Goal: Information Seeking & Learning: Understand process/instructions

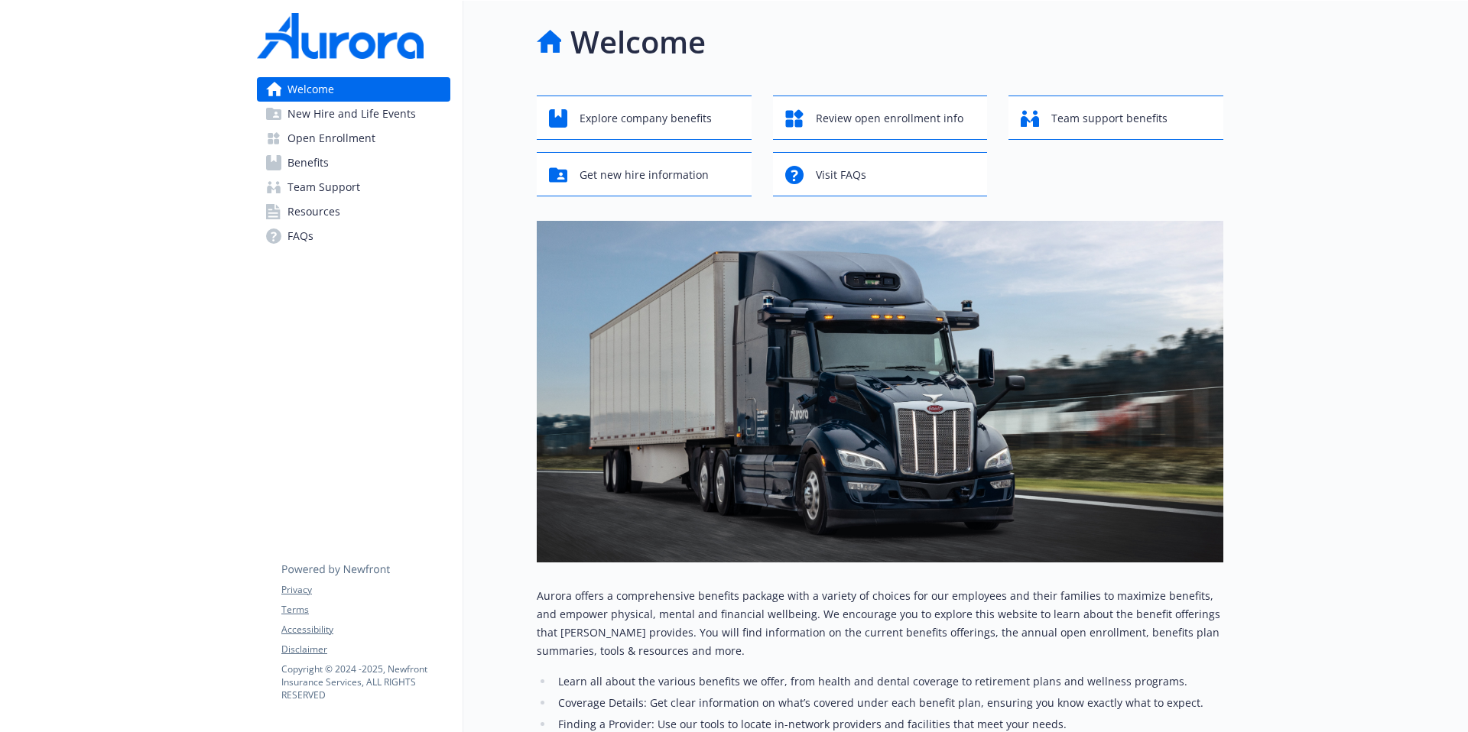
click at [357, 139] on span "Open Enrollment" at bounding box center [331, 138] width 88 height 24
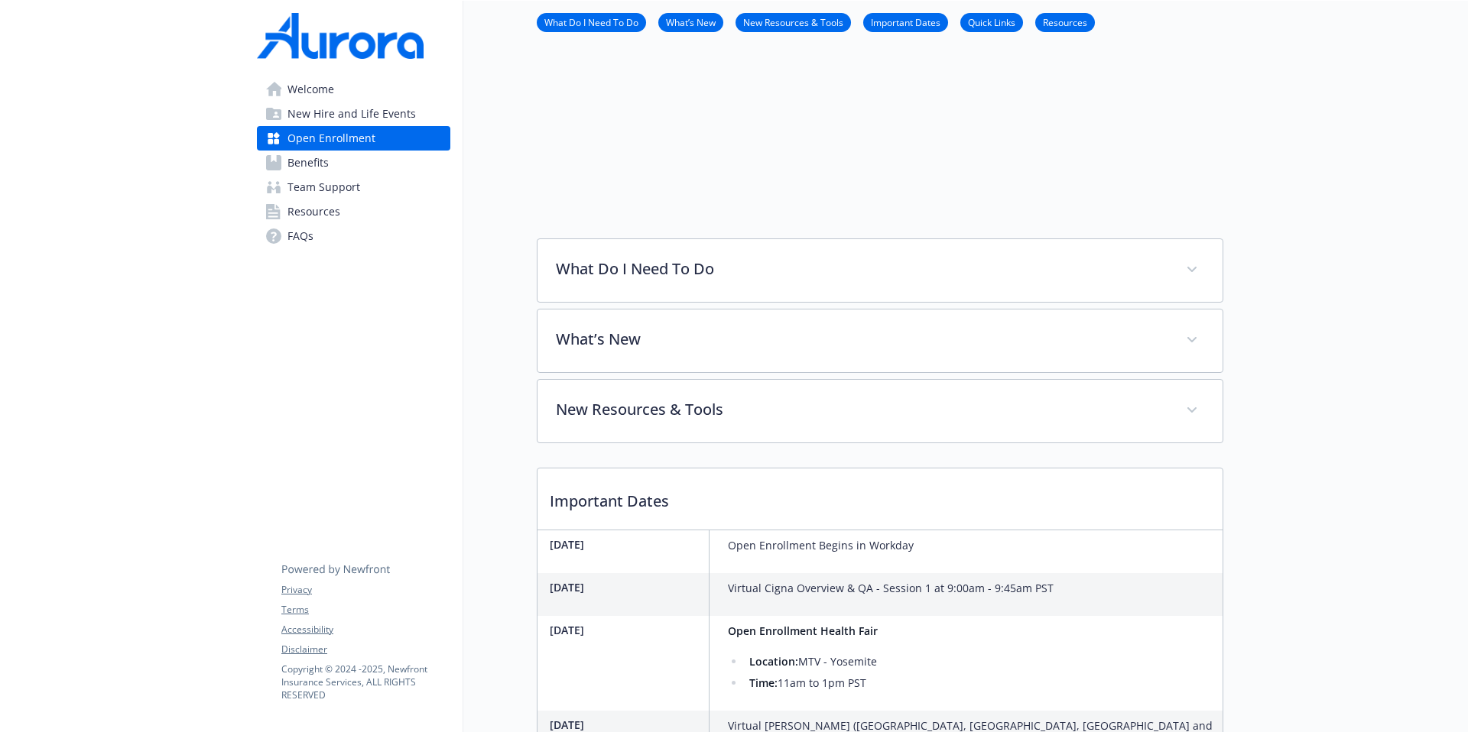
scroll to position [167, 0]
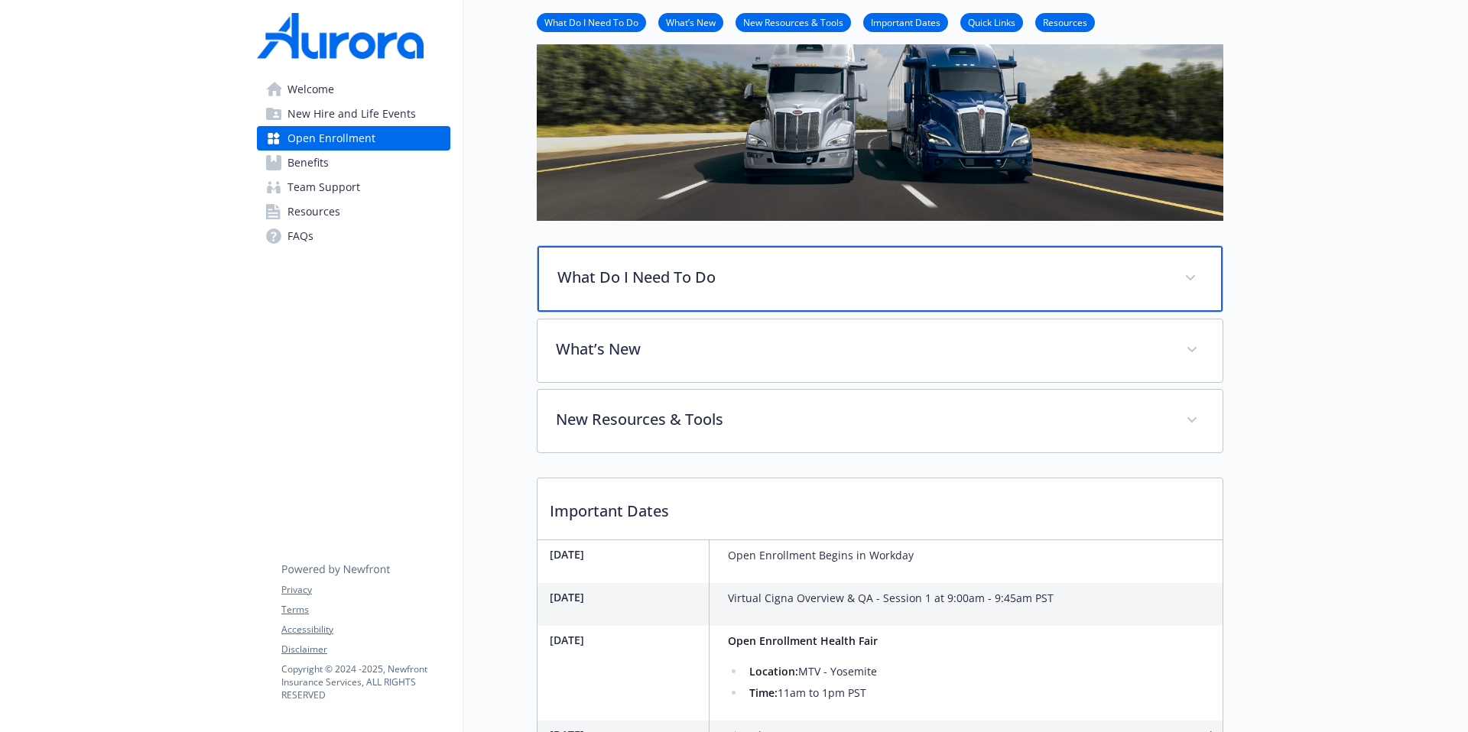
click at [710, 275] on p "What Do I Need To Do" at bounding box center [861, 277] width 608 height 23
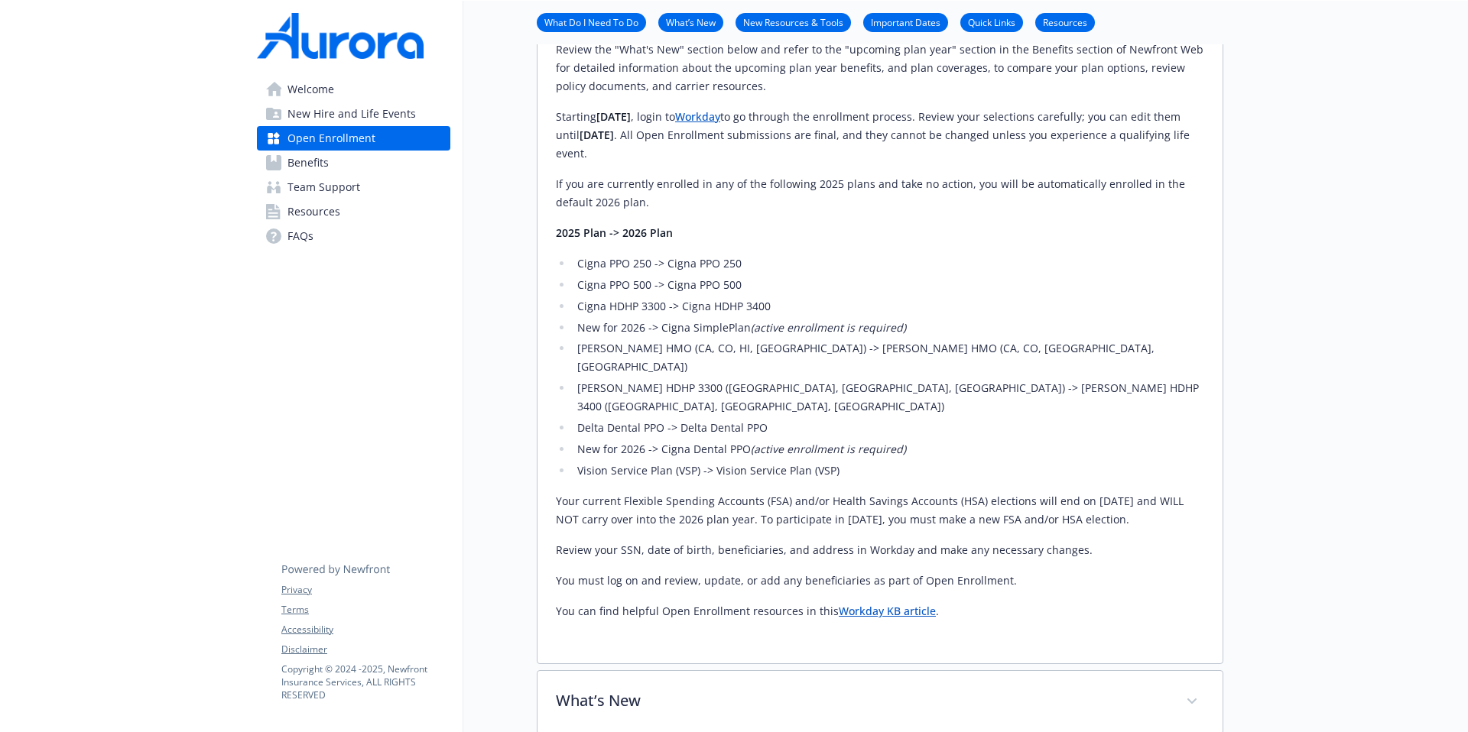
scroll to position [588, 0]
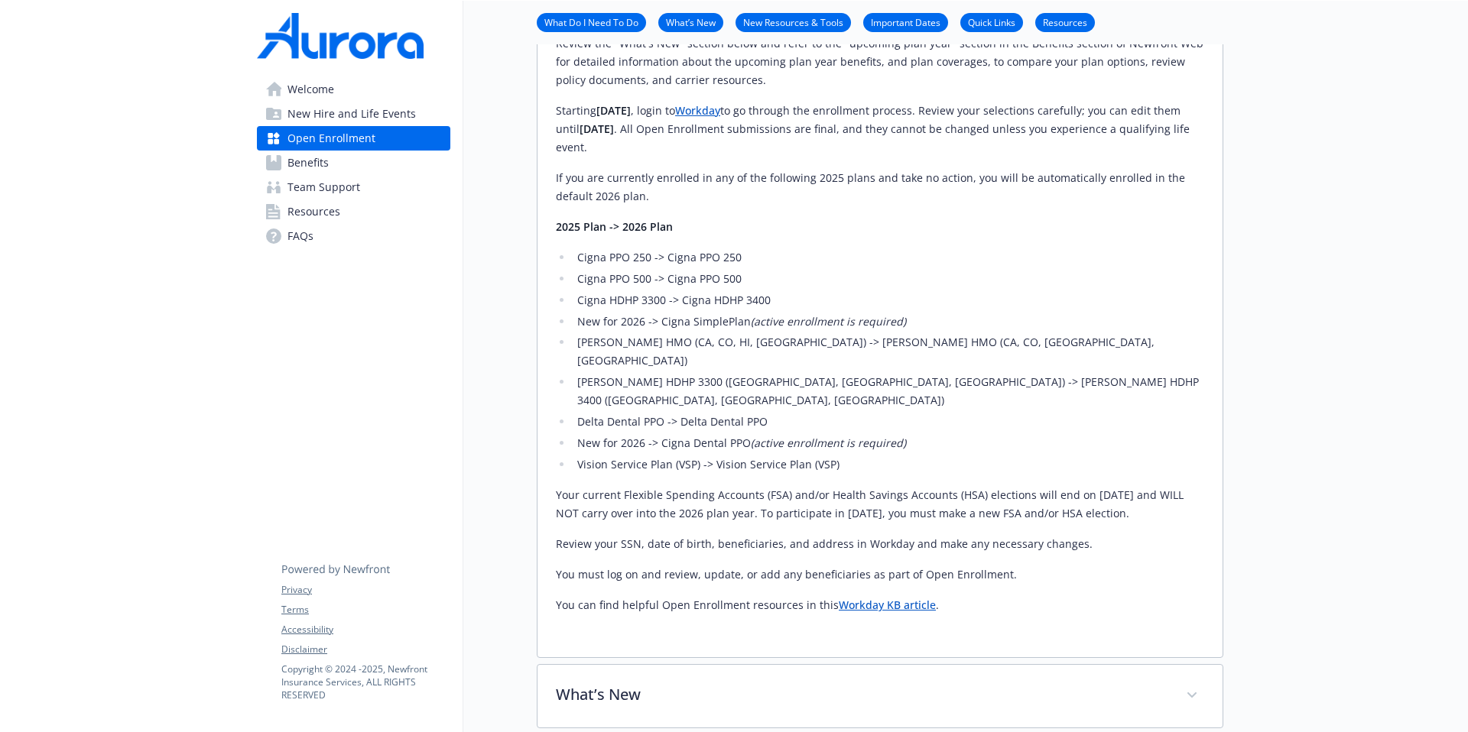
click at [887, 563] on link "Workday KB article" at bounding box center [887, 605] width 97 height 15
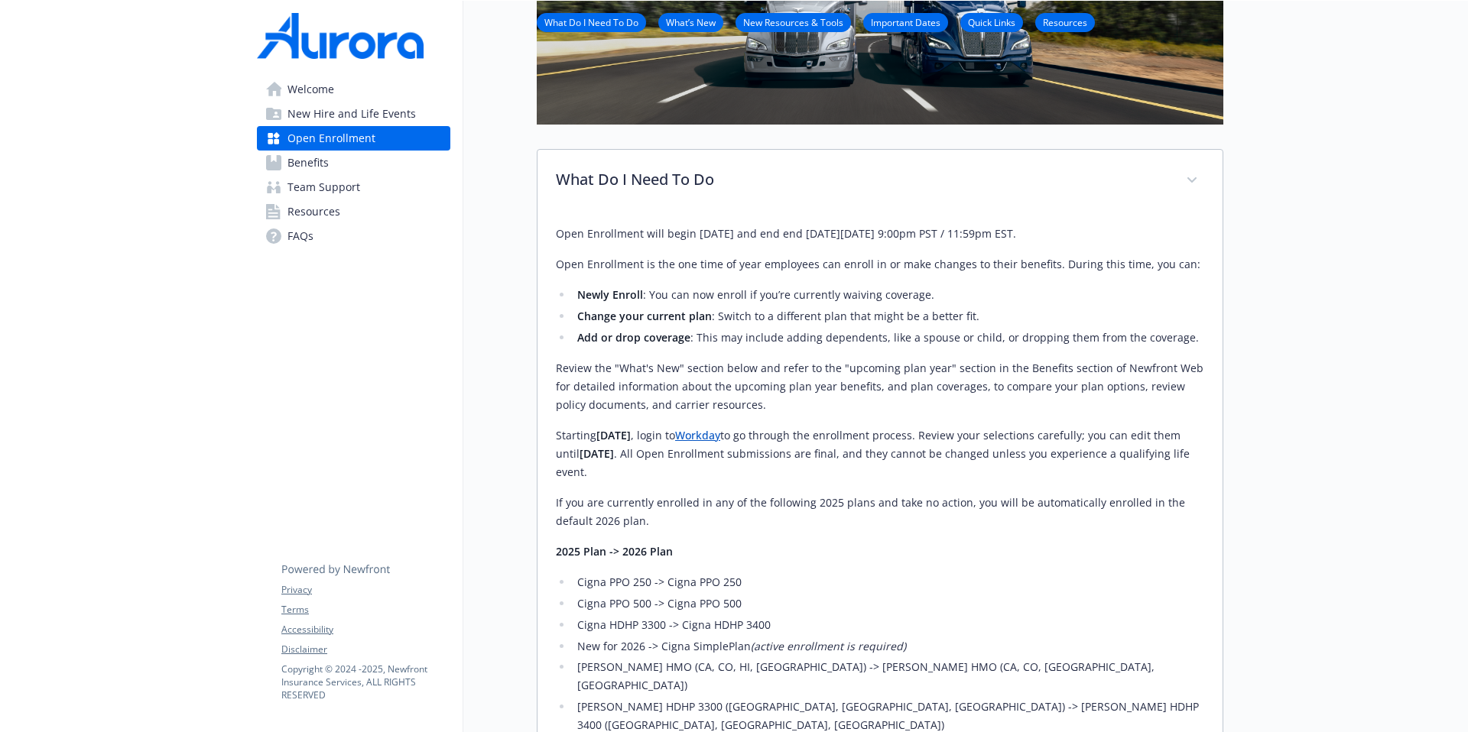
scroll to position [0, 0]
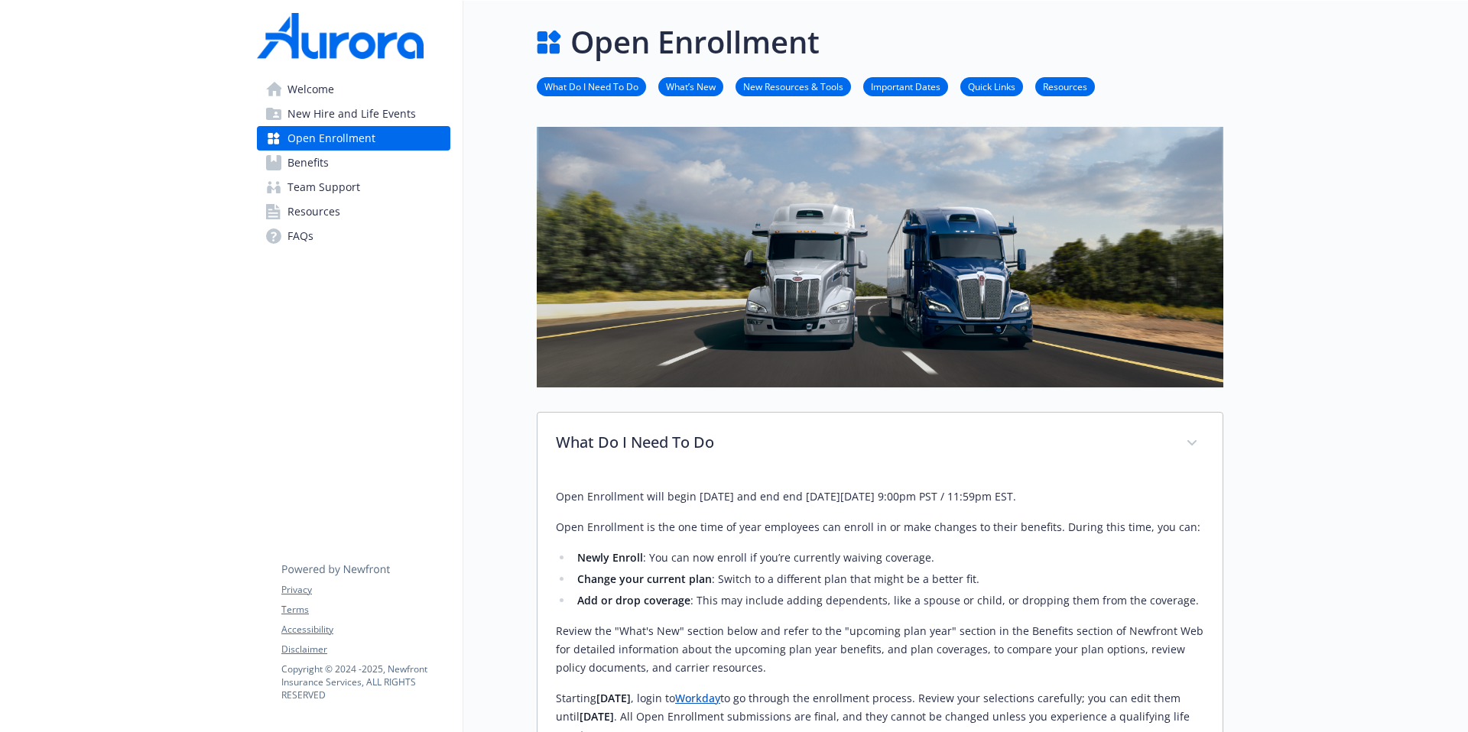
click at [315, 163] on span "Benefits" at bounding box center [307, 163] width 41 height 24
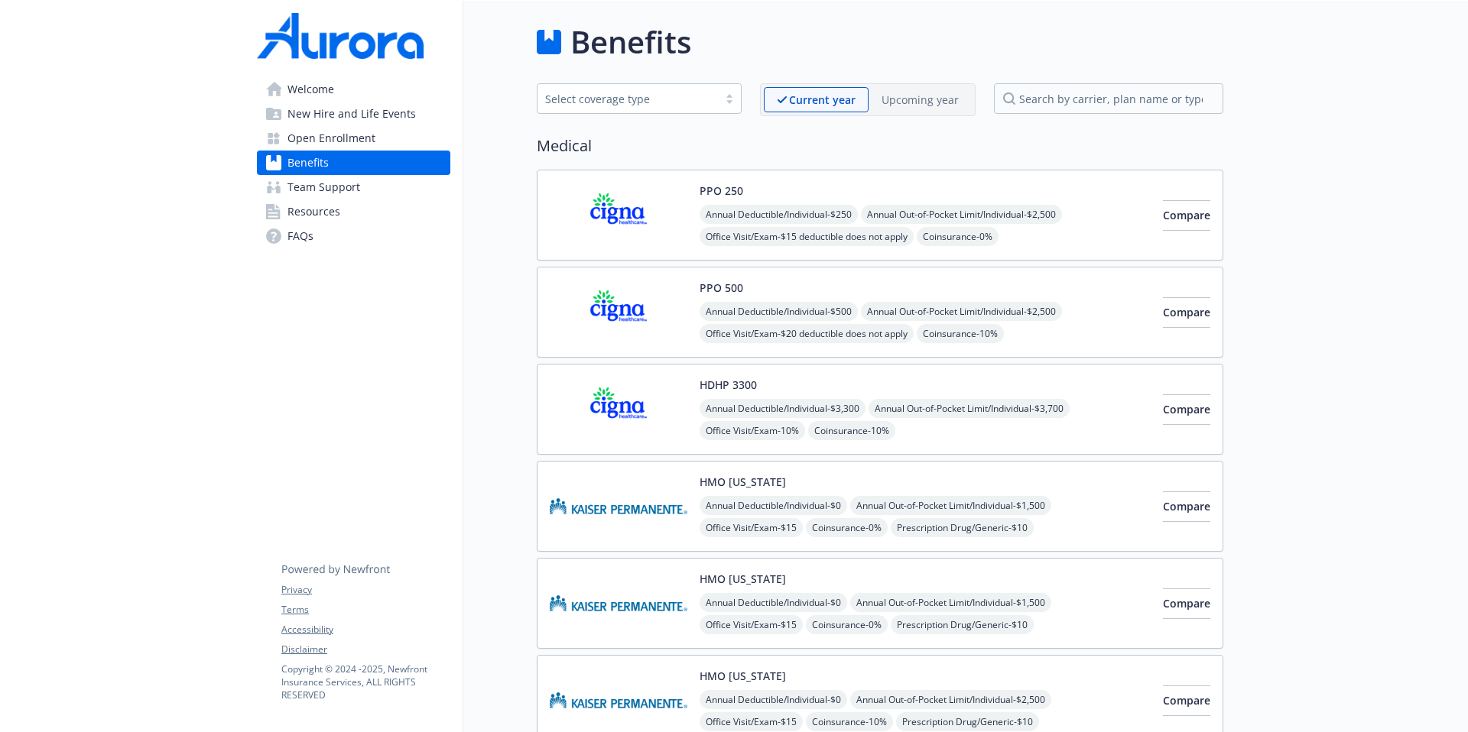
click at [920, 106] on p "Upcoming year" at bounding box center [919, 100] width 77 height 16
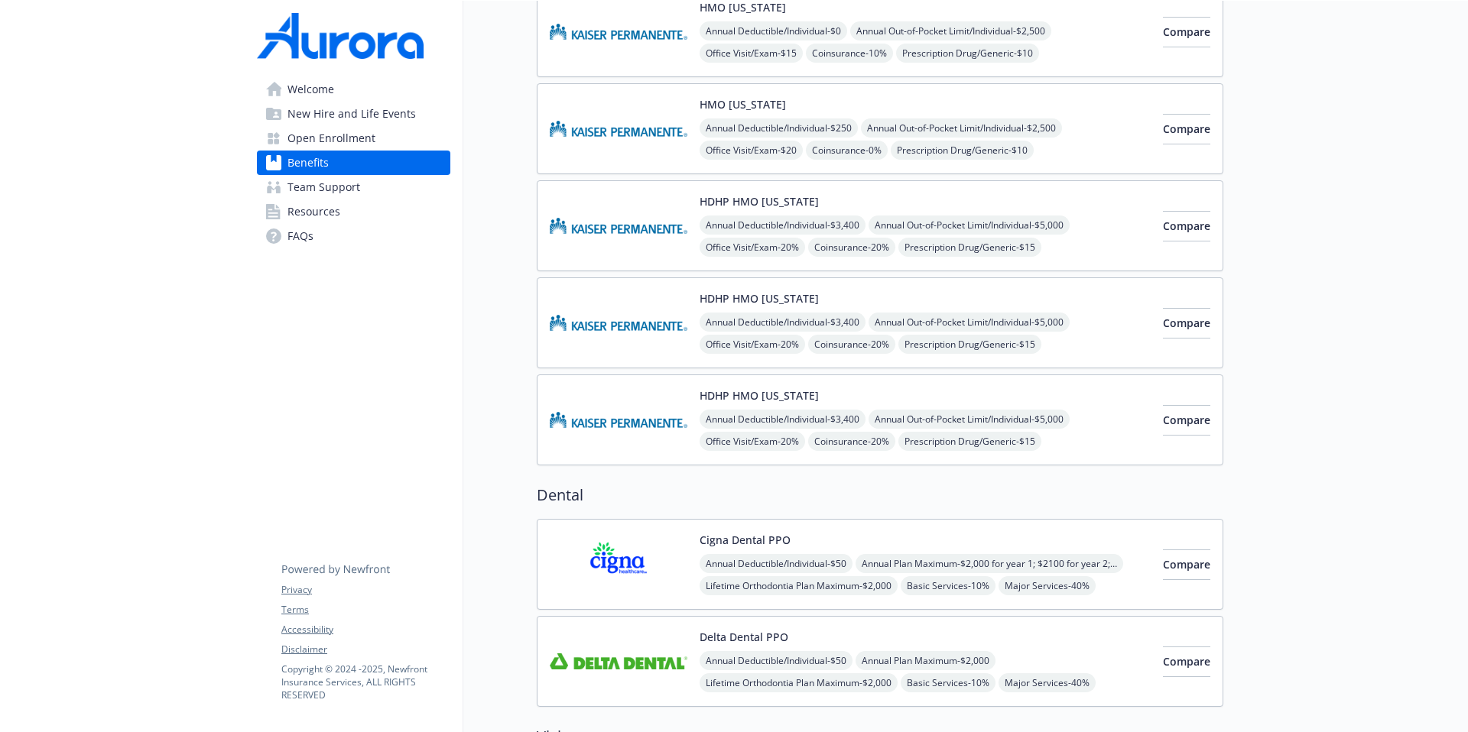
scroll to position [877, 0]
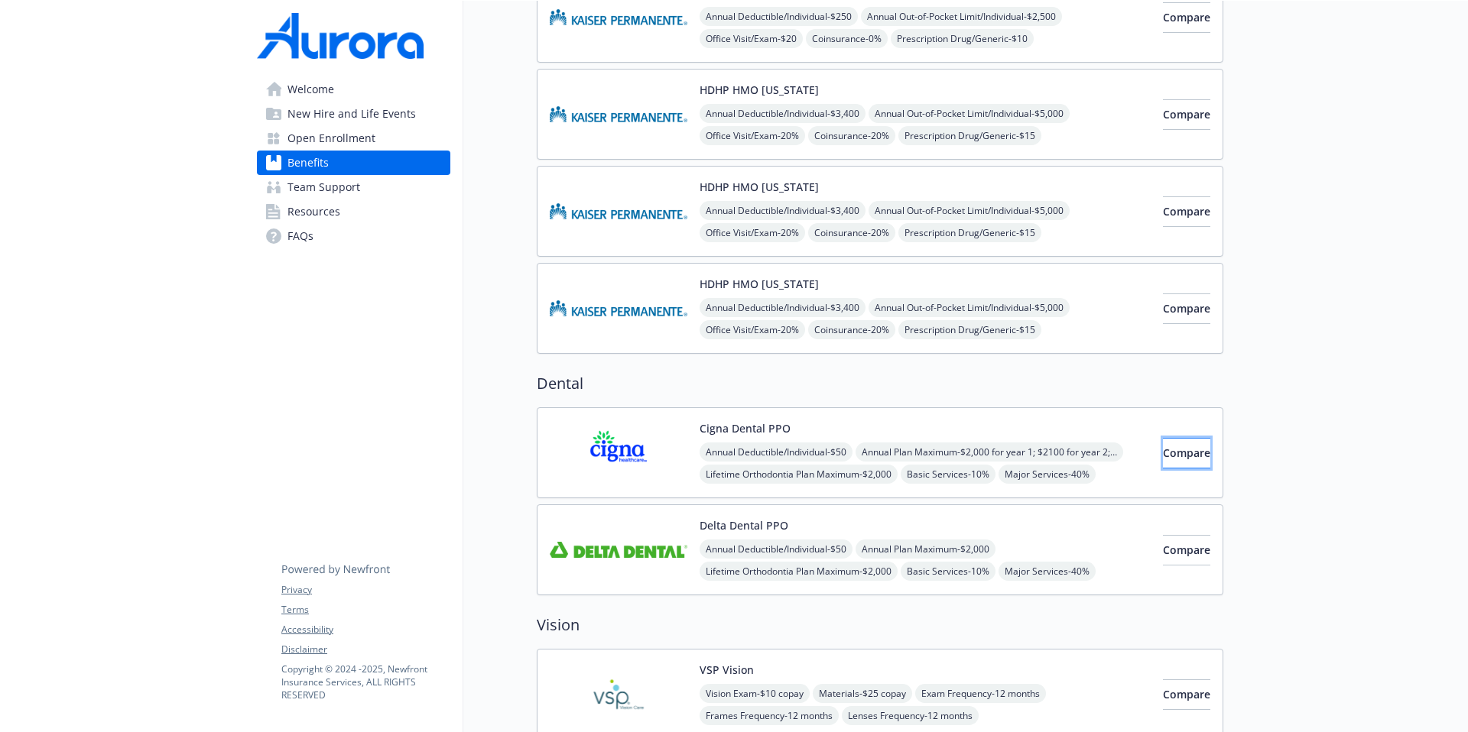
click at [1123, 461] on button "Compare" at bounding box center [1186, 453] width 47 height 31
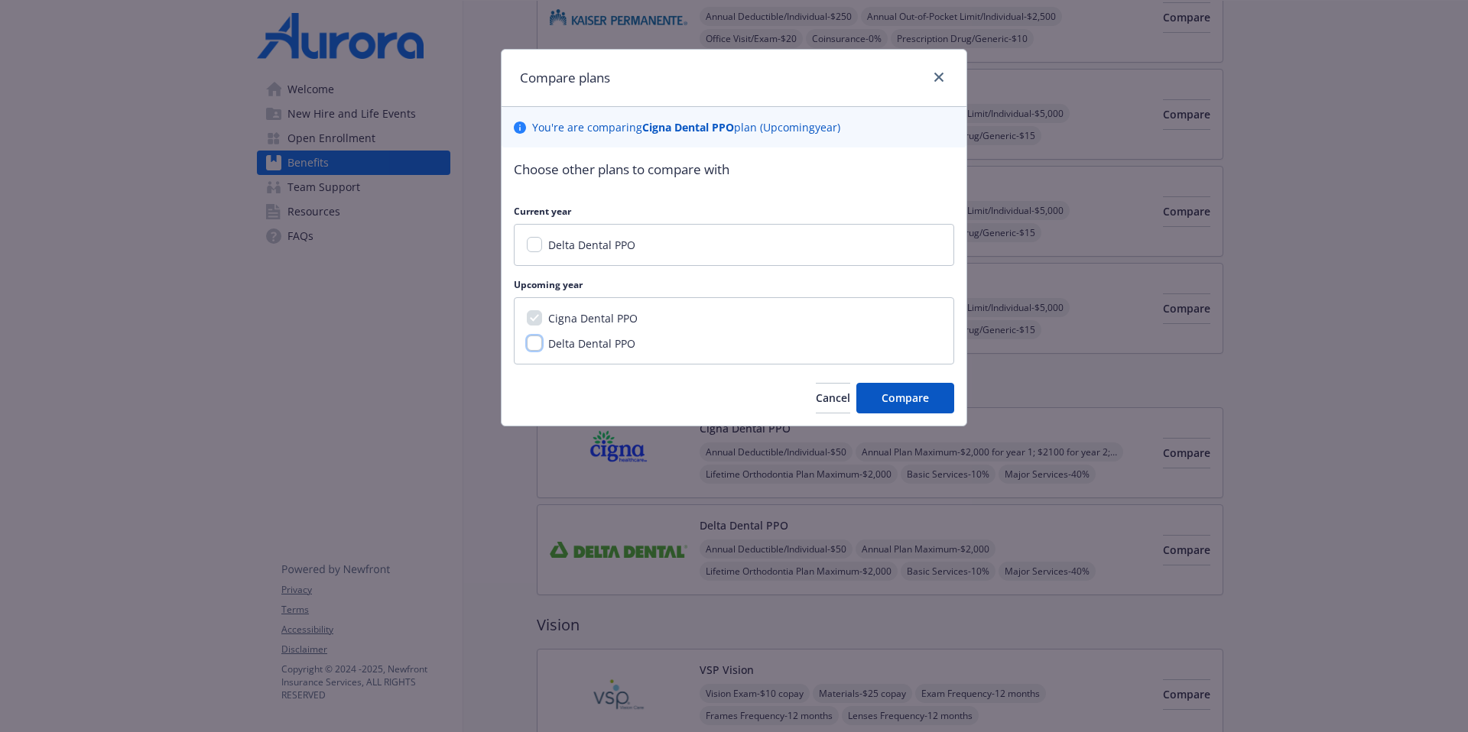
click at [537, 344] on input "Delta Dental PPO" at bounding box center [534, 343] width 15 height 15
checkbox input "true"
click at [921, 392] on span "Compare" at bounding box center [904, 398] width 47 height 15
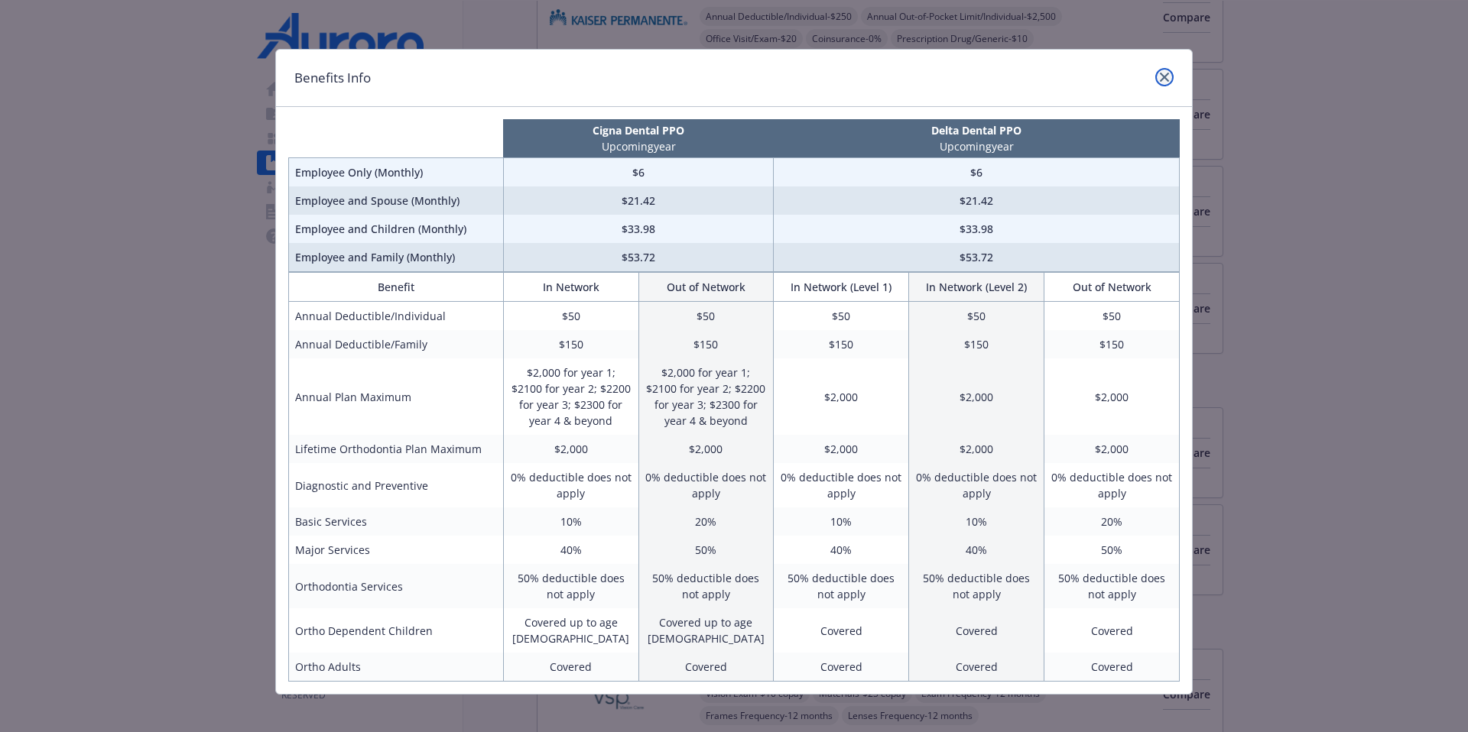
click at [1123, 73] on link "close" at bounding box center [1164, 77] width 18 height 18
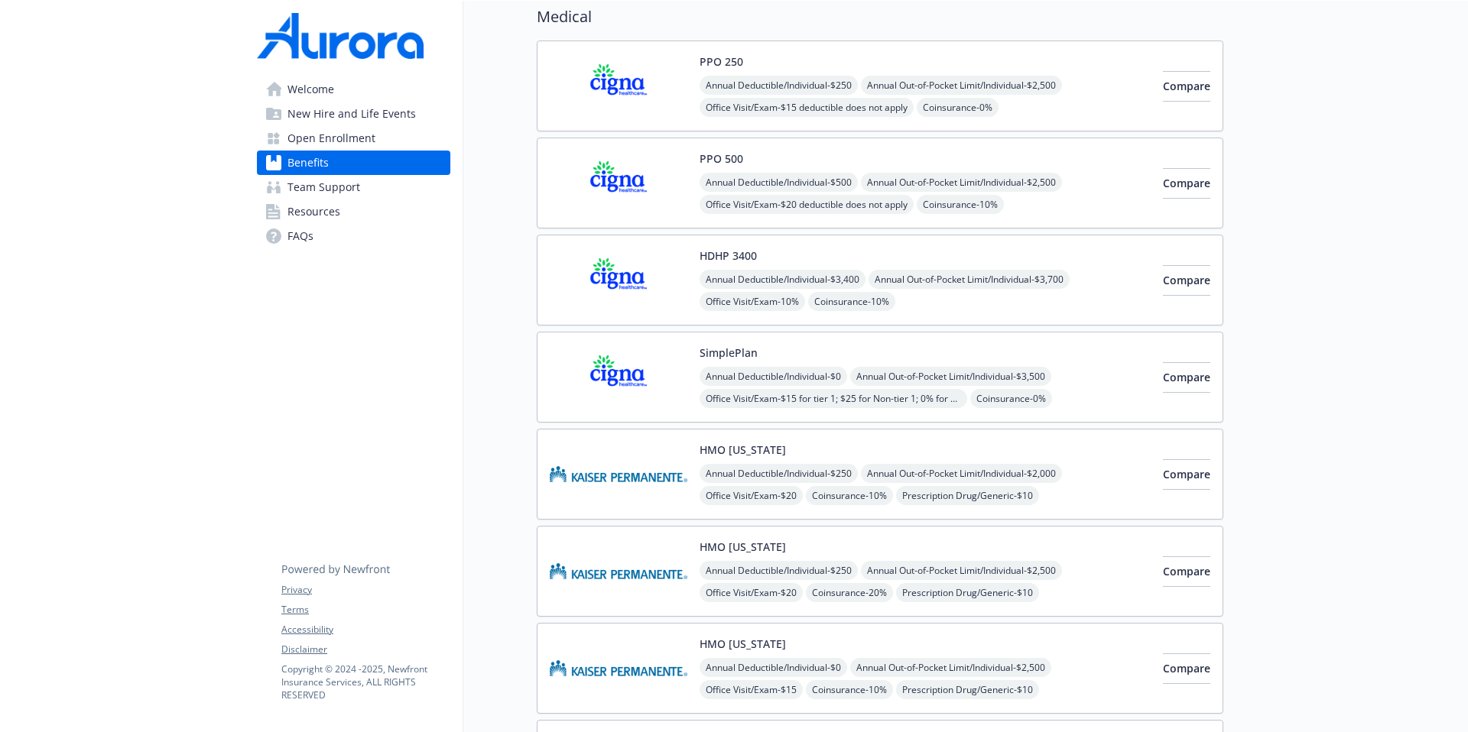
scroll to position [0, 0]
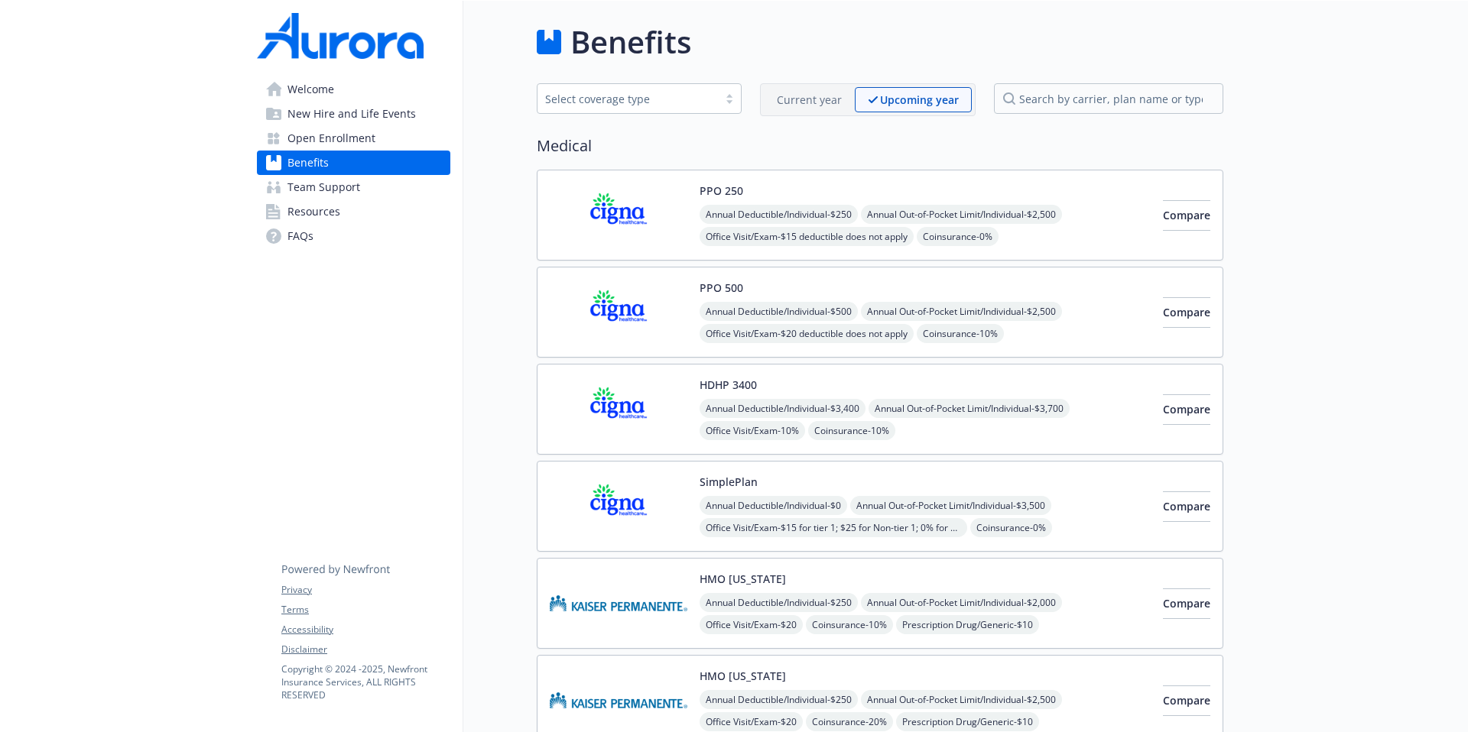
click at [362, 161] on link "Benefits" at bounding box center [353, 163] width 193 height 24
click at [361, 132] on span "Open Enrollment" at bounding box center [331, 138] width 88 height 24
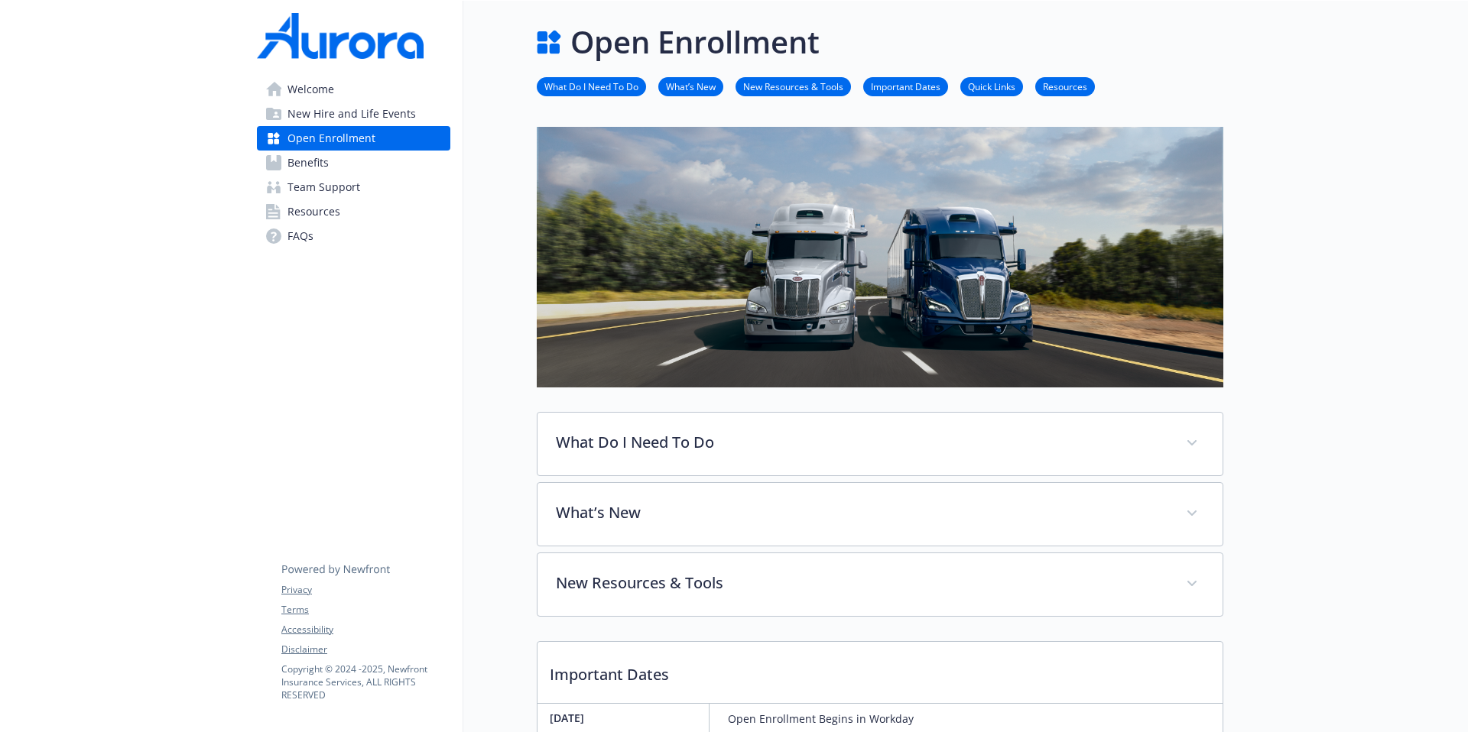
click at [342, 193] on span "Team Support" at bounding box center [323, 187] width 73 height 24
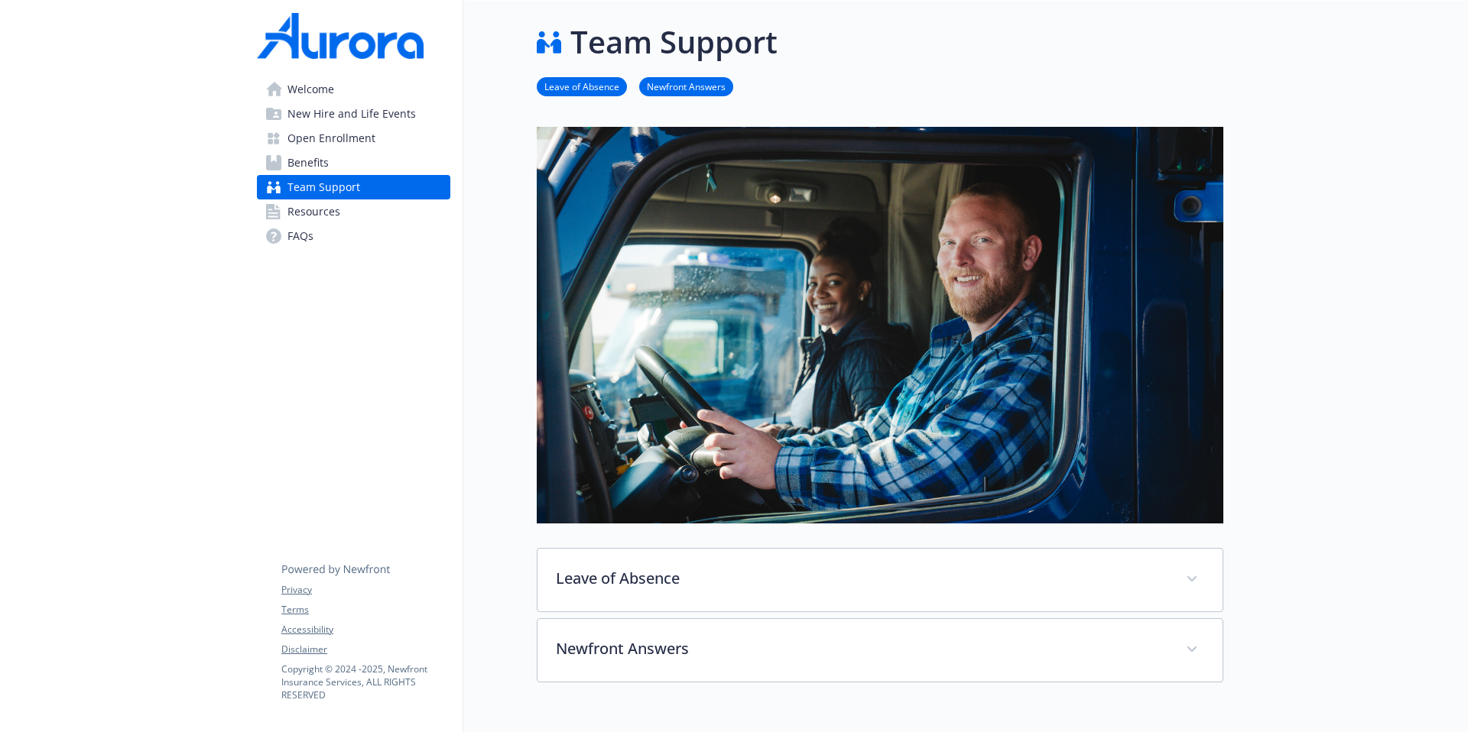
click at [321, 162] on span "Benefits" at bounding box center [307, 163] width 41 height 24
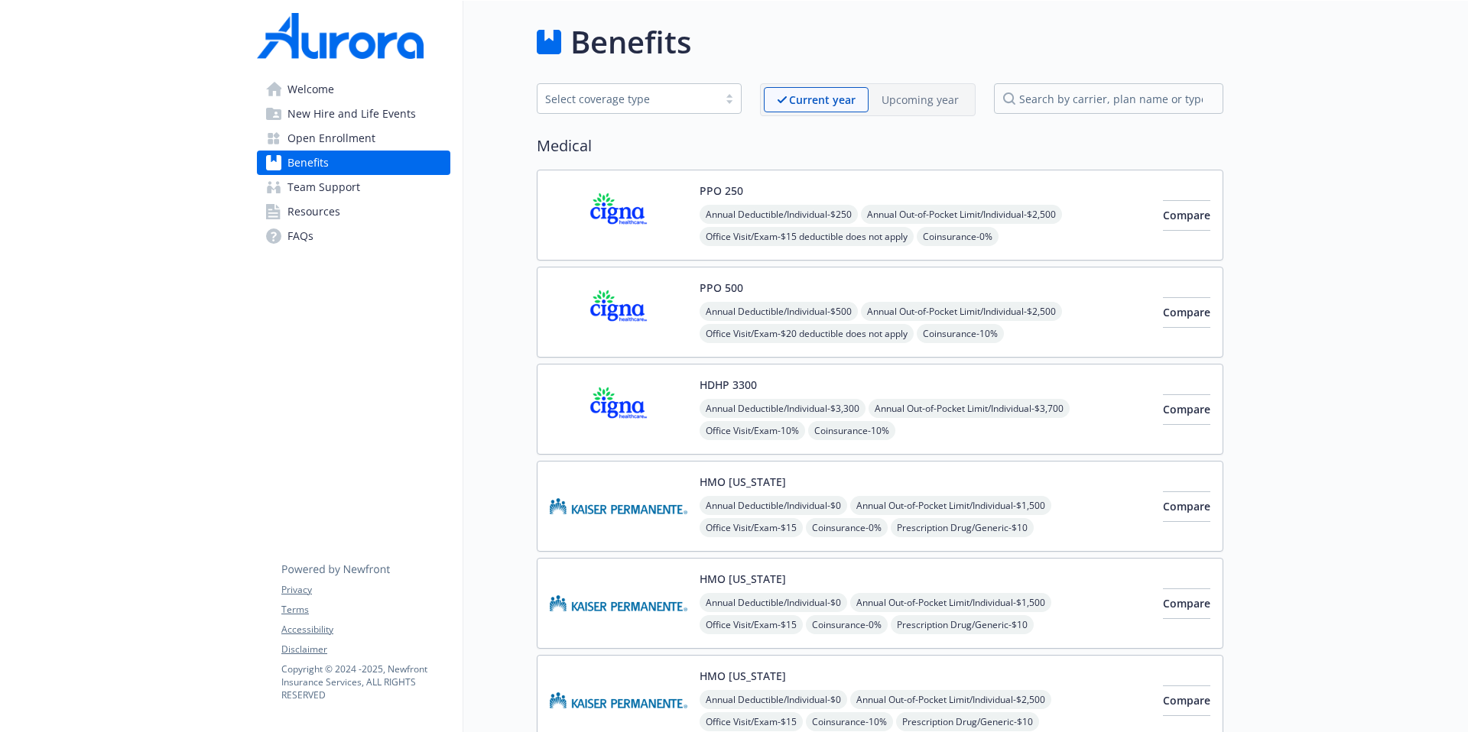
click at [324, 89] on span "Welcome" at bounding box center [310, 89] width 47 height 24
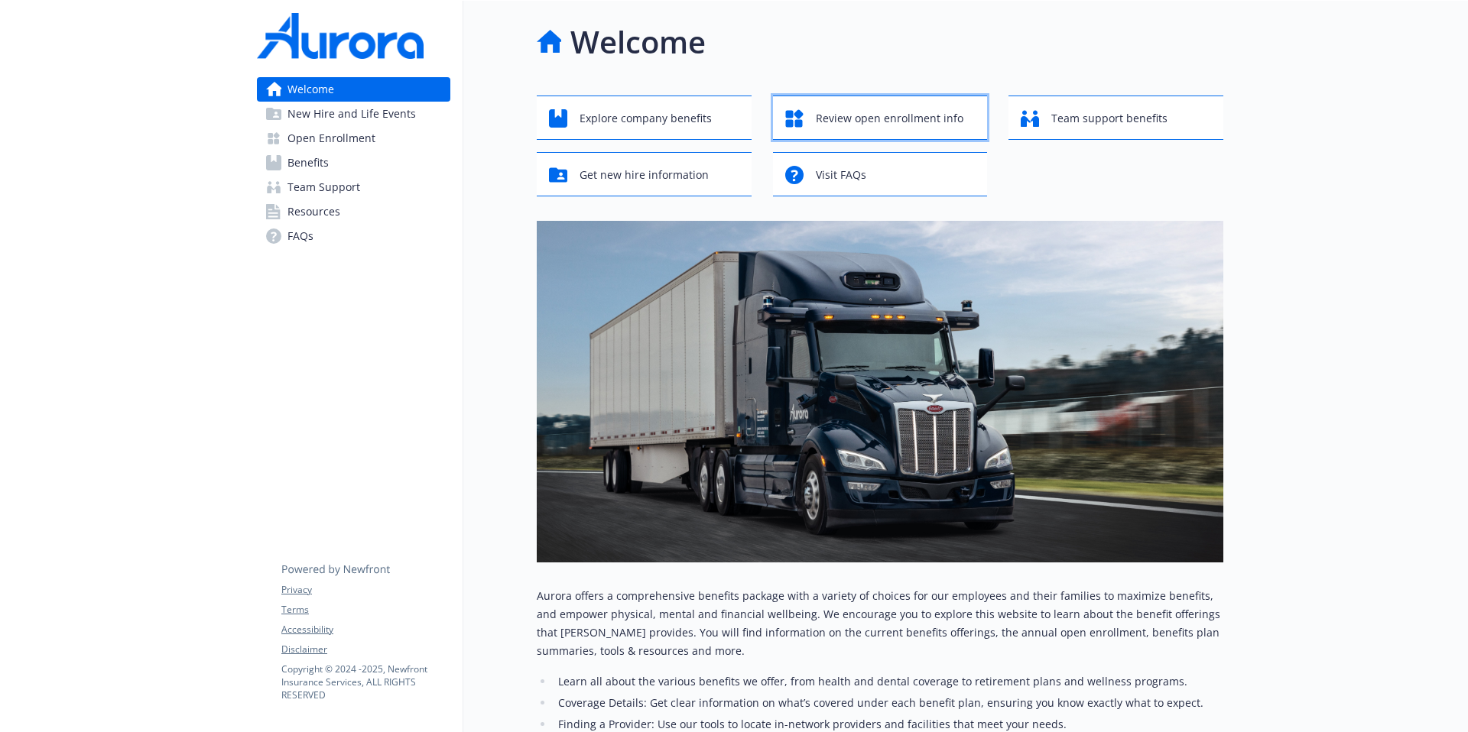
click at [878, 123] on span "Review open enrollment info" at bounding box center [890, 118] width 148 height 29
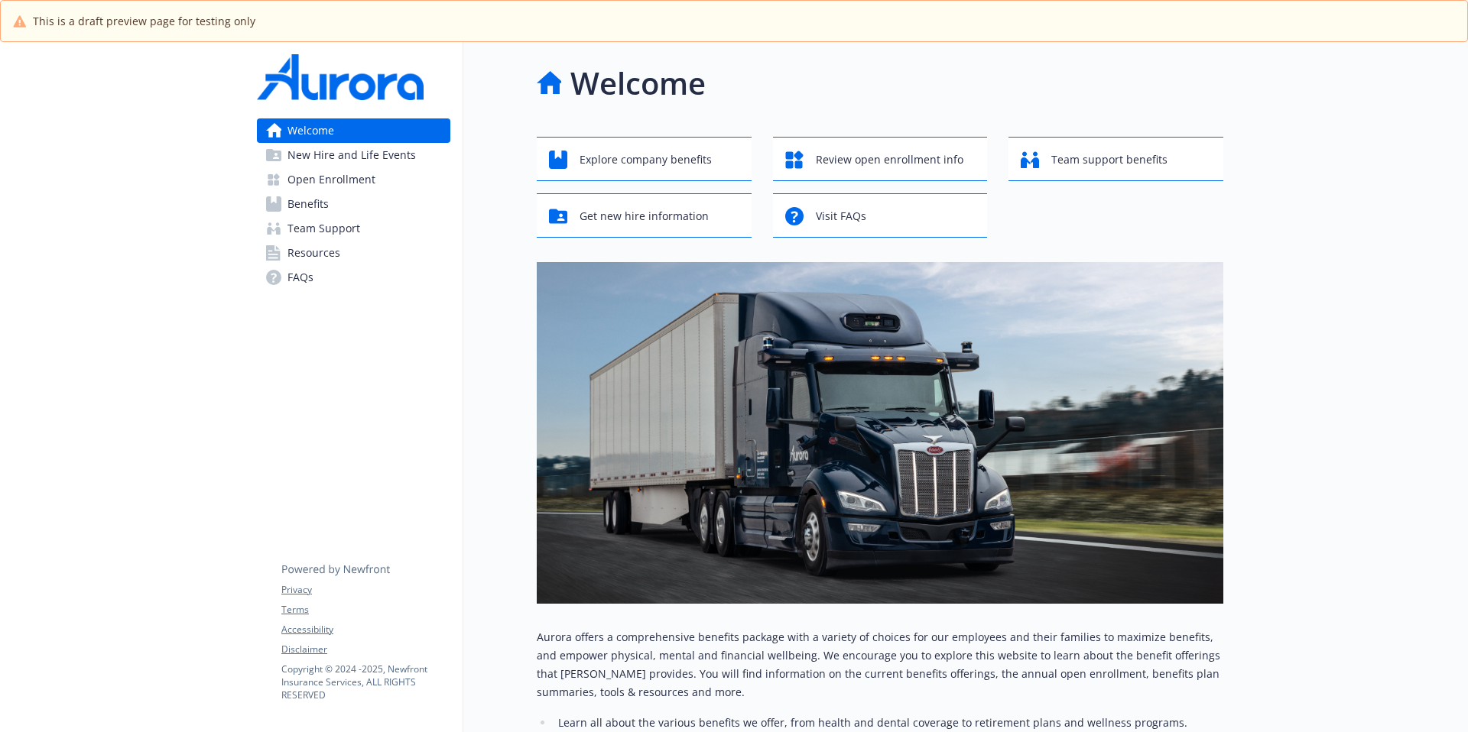
click at [300, 203] on span "Benefits" at bounding box center [307, 204] width 41 height 24
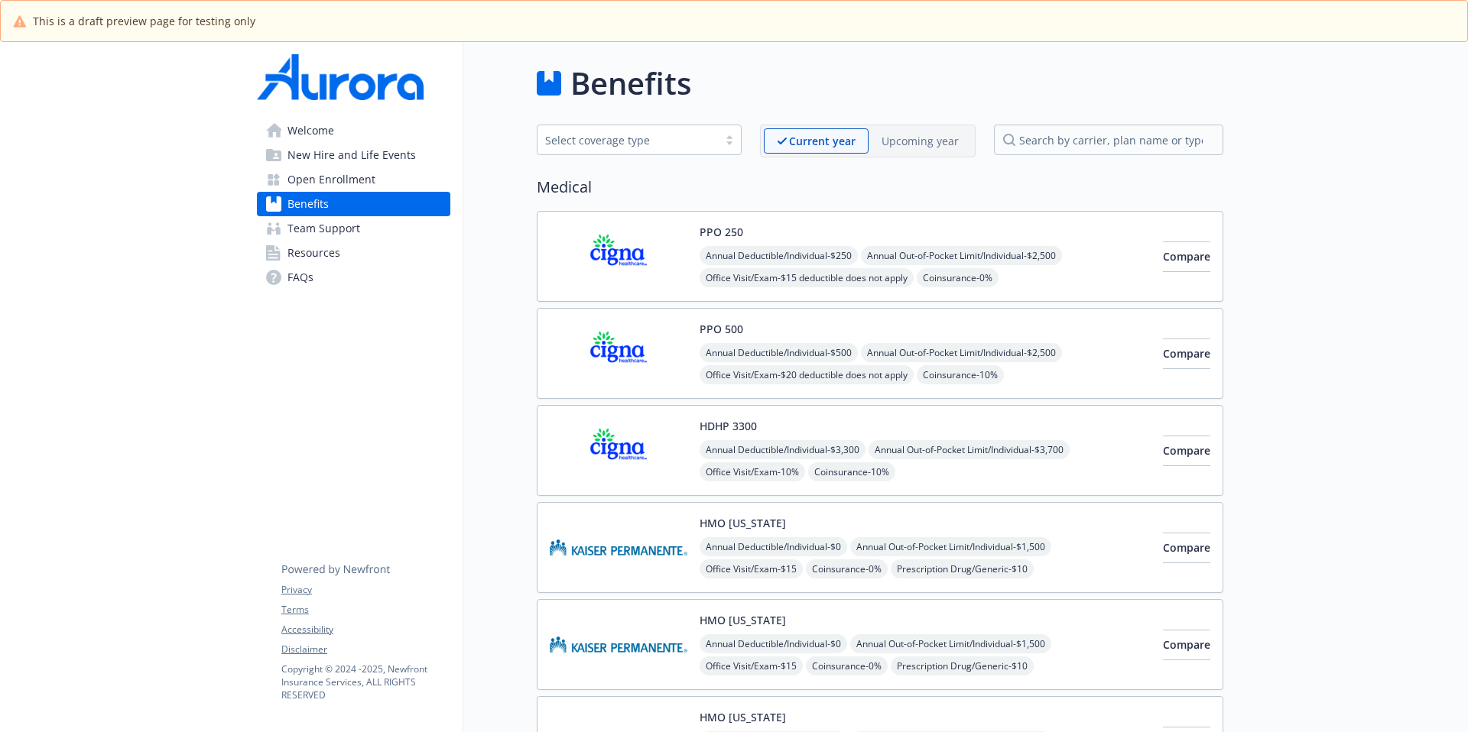
click at [910, 145] on p "Upcoming year" at bounding box center [919, 141] width 77 height 16
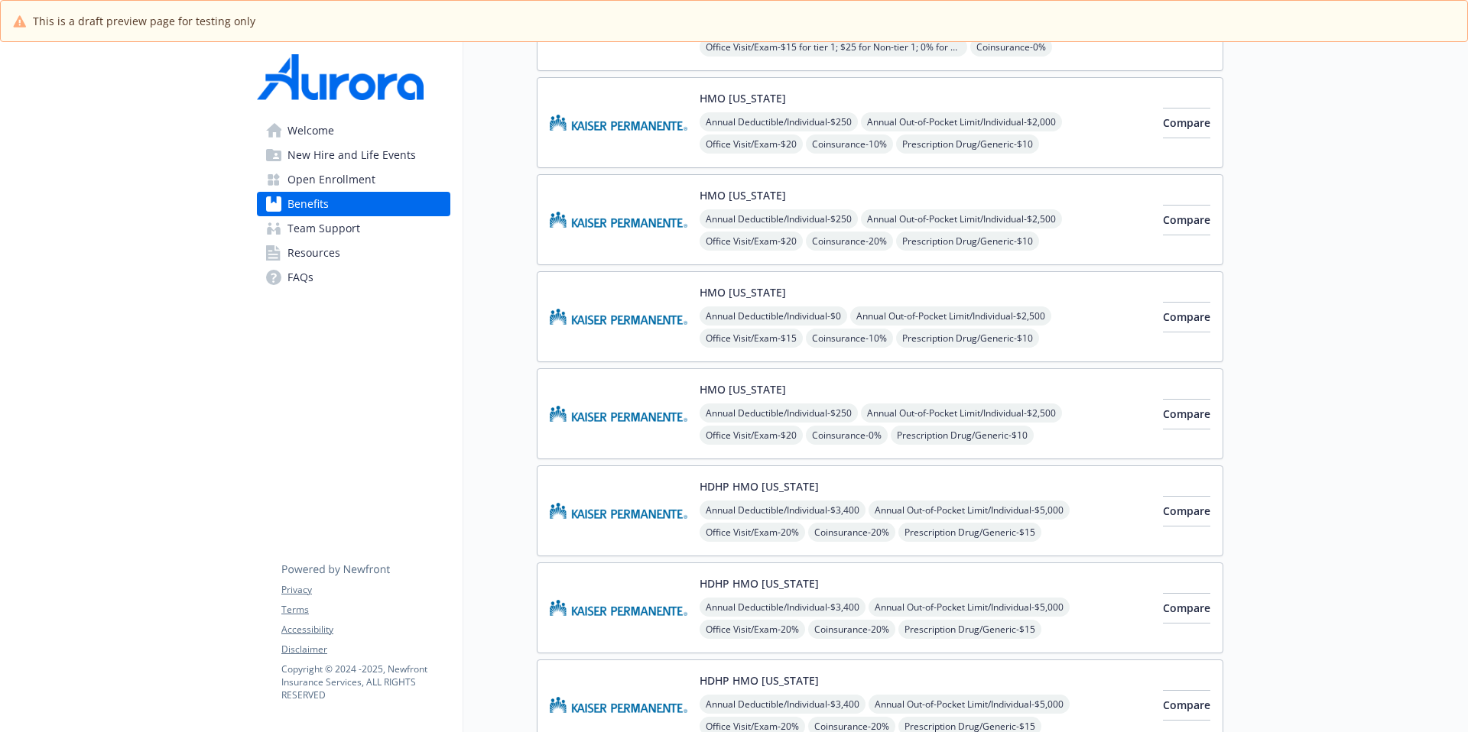
scroll to position [1019, 0]
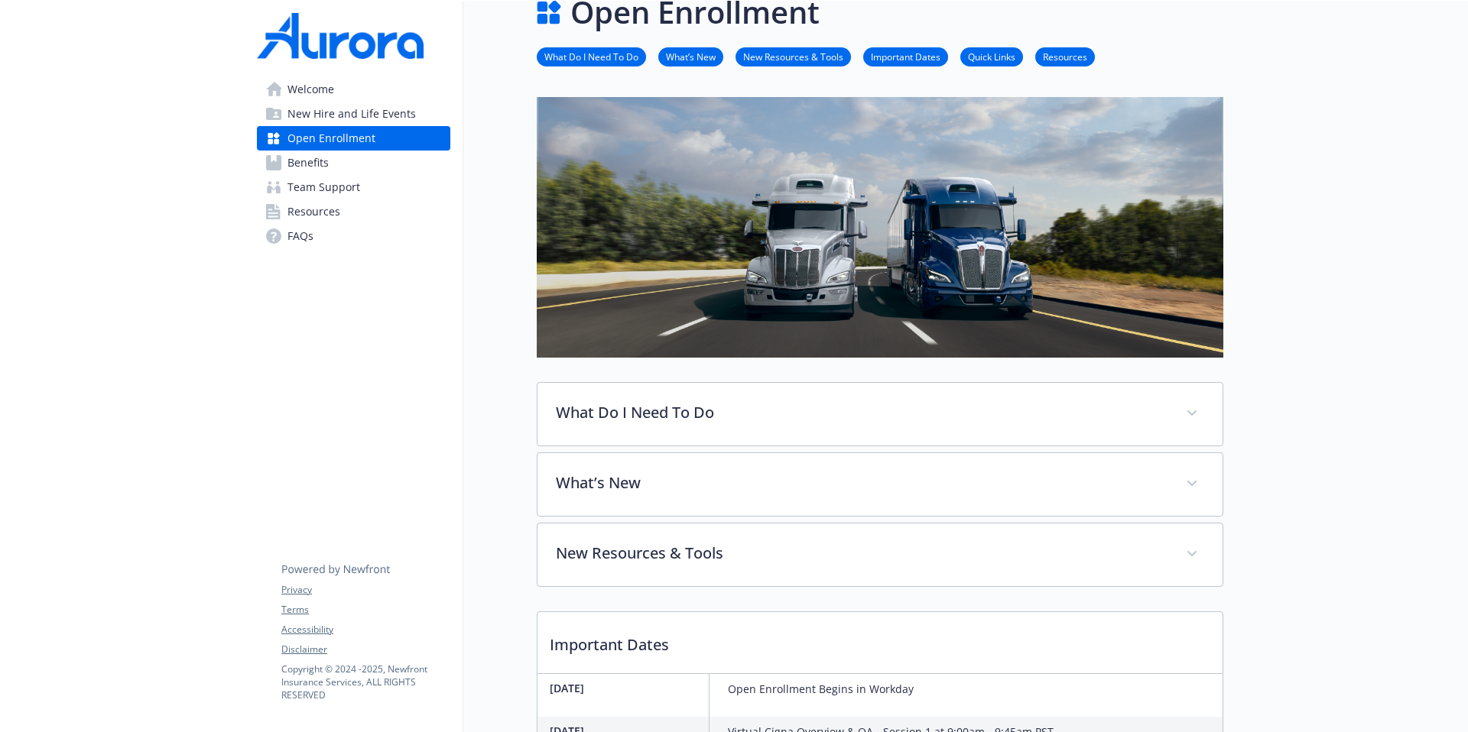
scroll to position [122, 0]
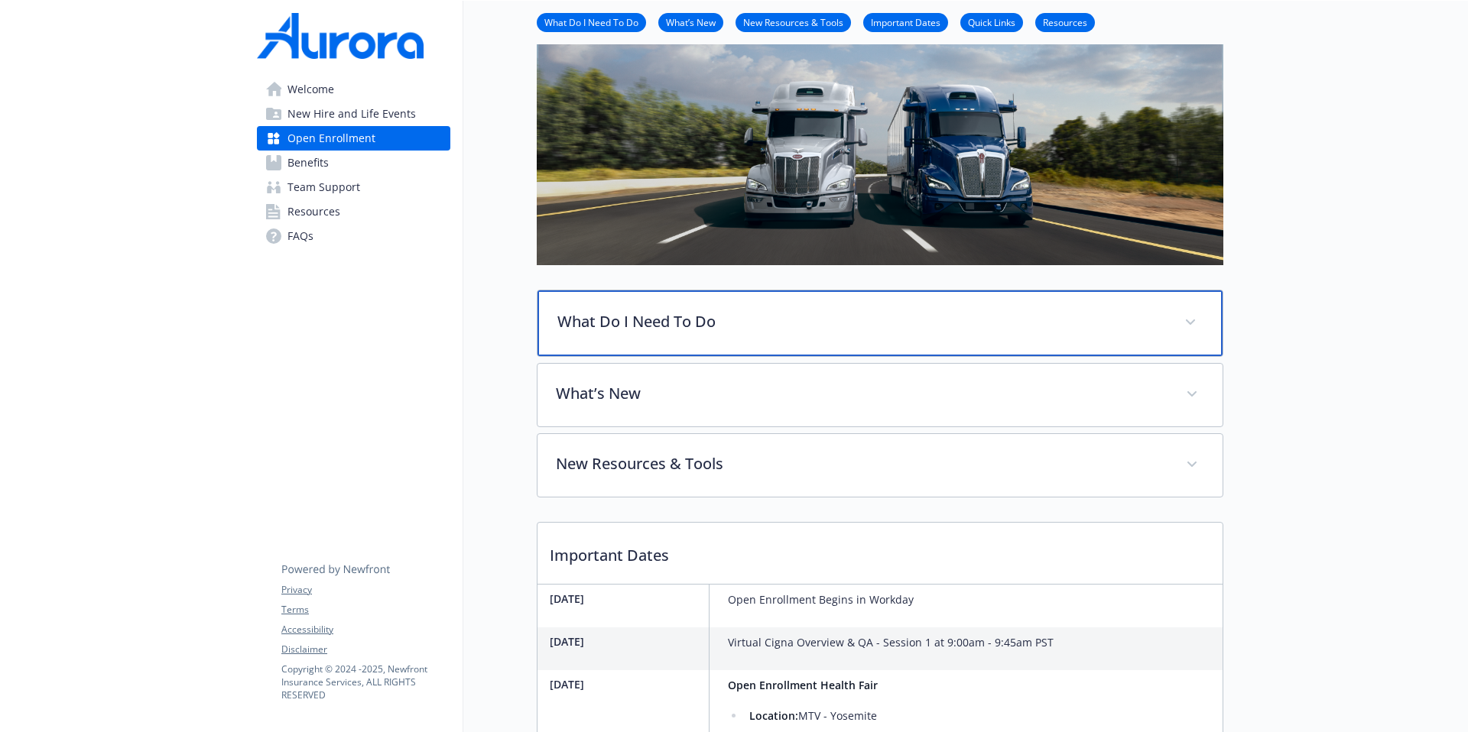
click at [884, 336] on div "What Do I Need To Do" at bounding box center [879, 323] width 685 height 66
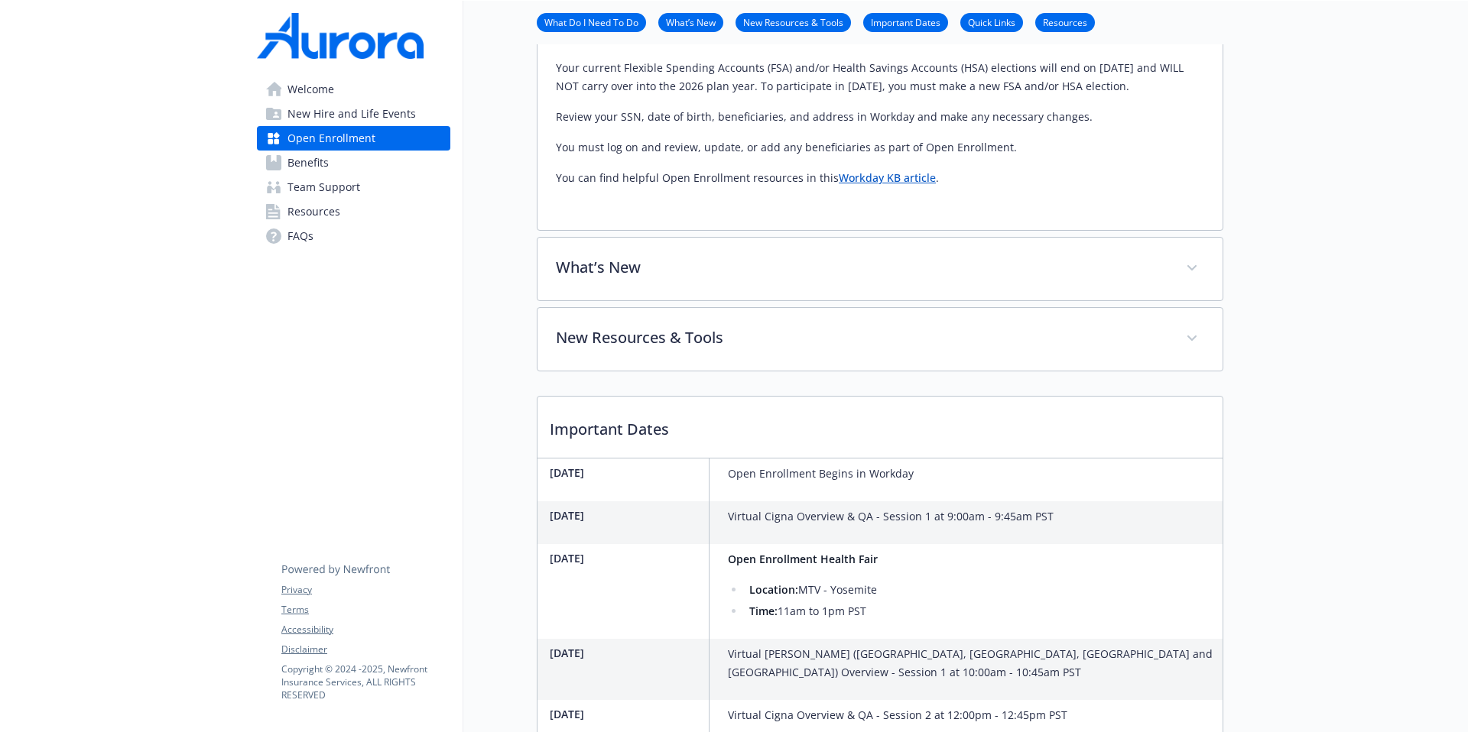
scroll to position [1028, 0]
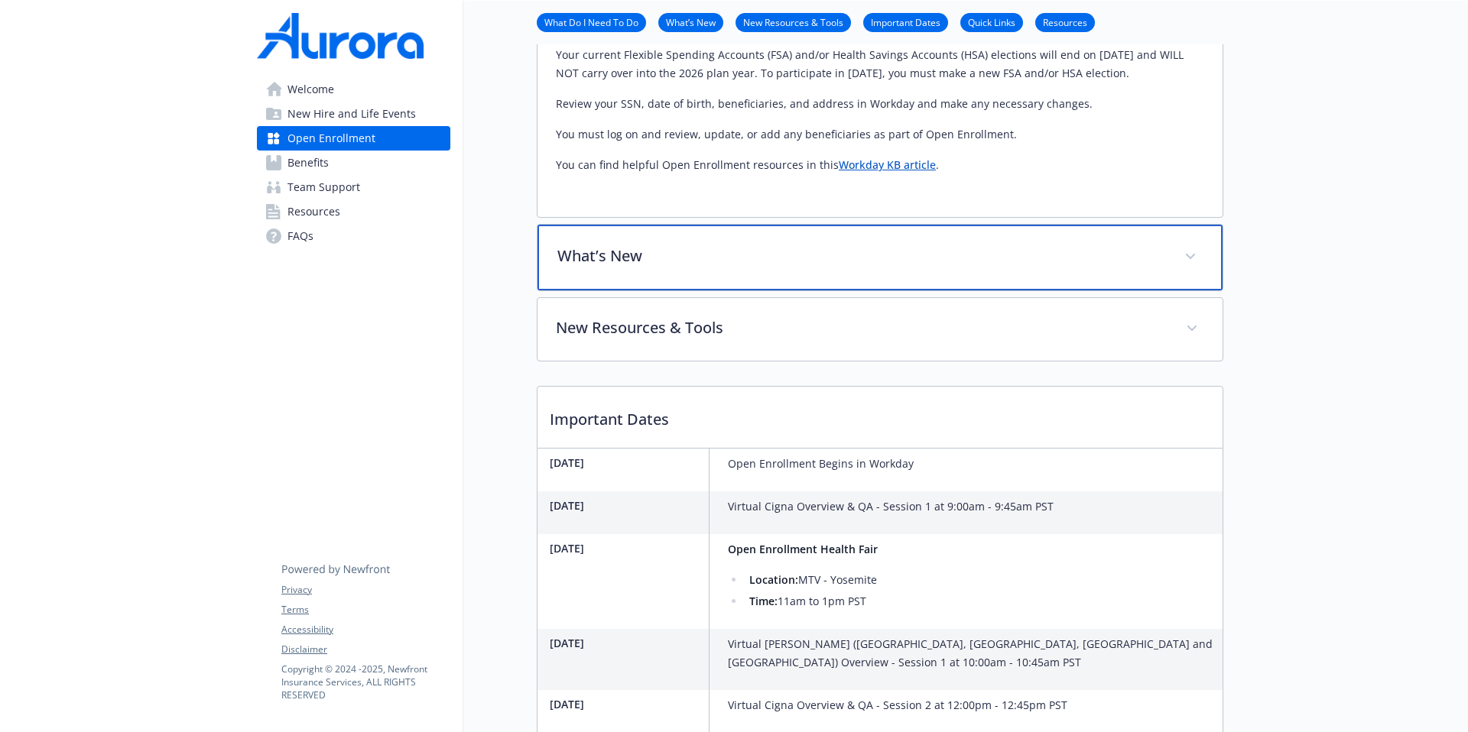
click at [1042, 242] on div "What’s New" at bounding box center [879, 258] width 685 height 66
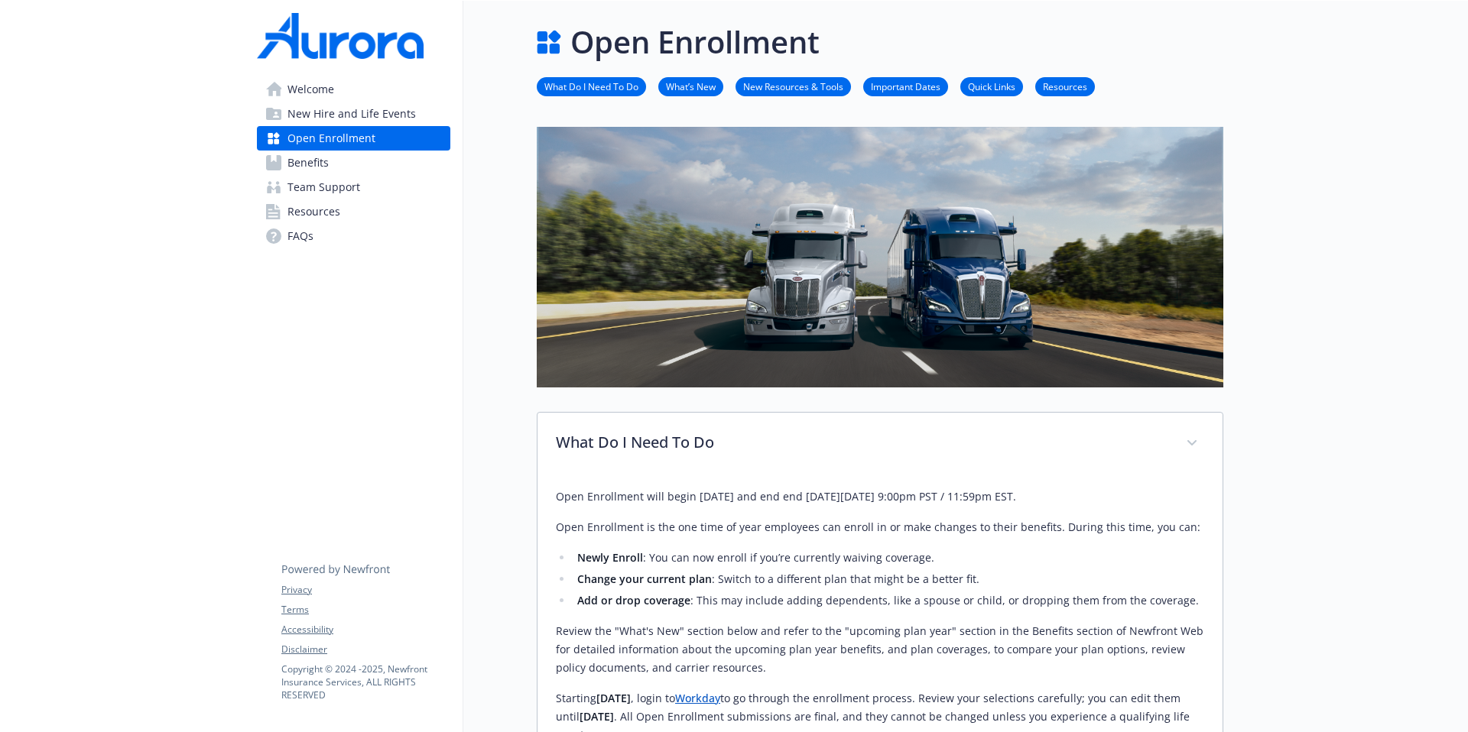
scroll to position [710, 0]
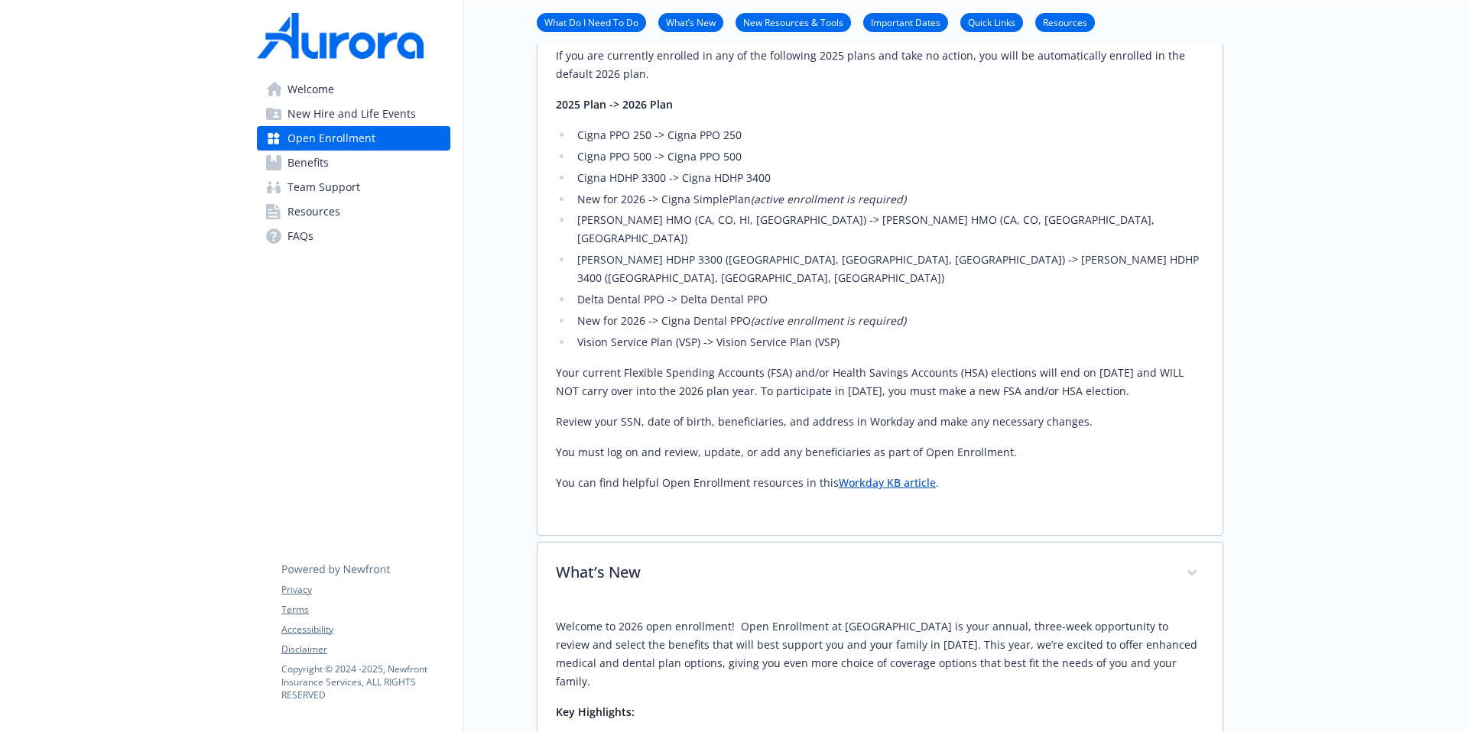
click at [897, 475] on link "Workday KB article" at bounding box center [887, 482] width 97 height 15
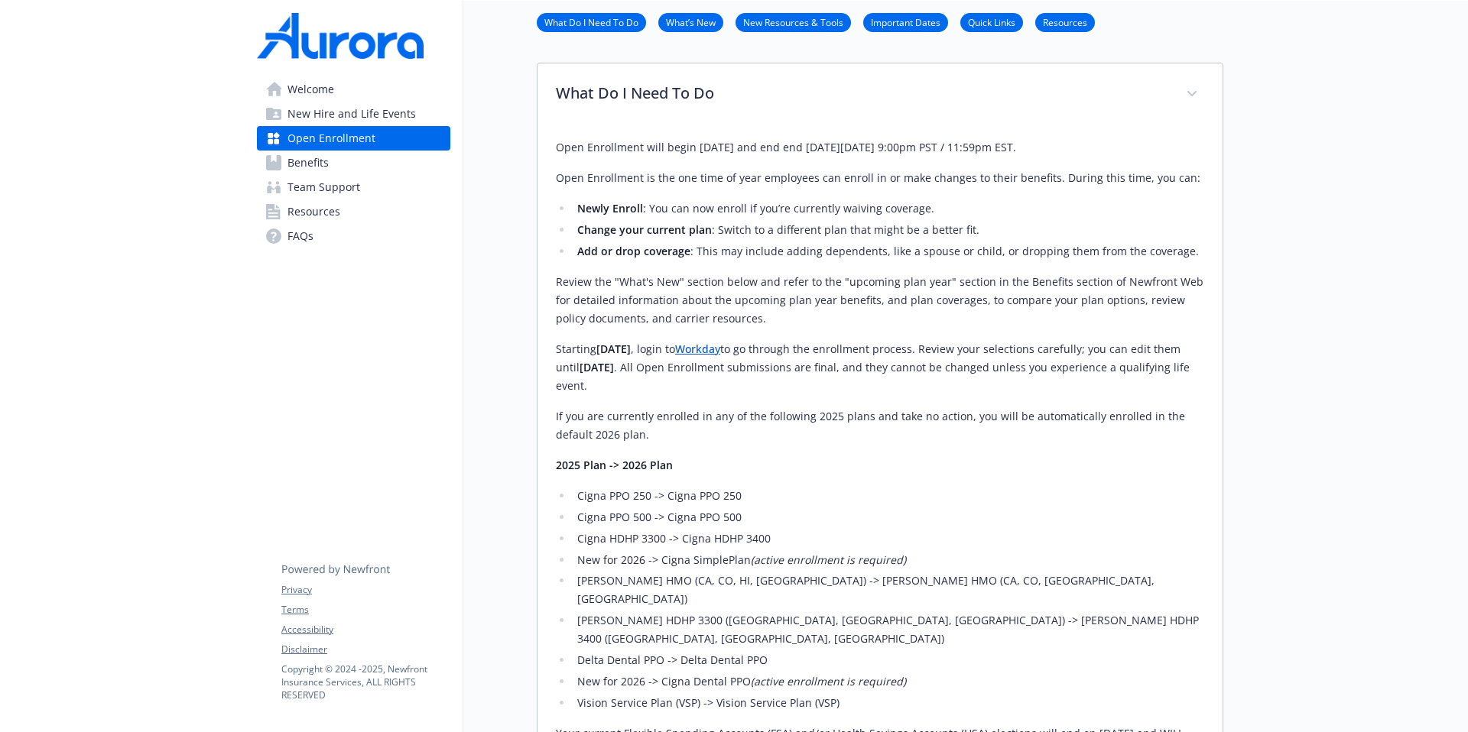
scroll to position [0, 0]
